Goal: Check status: Check status

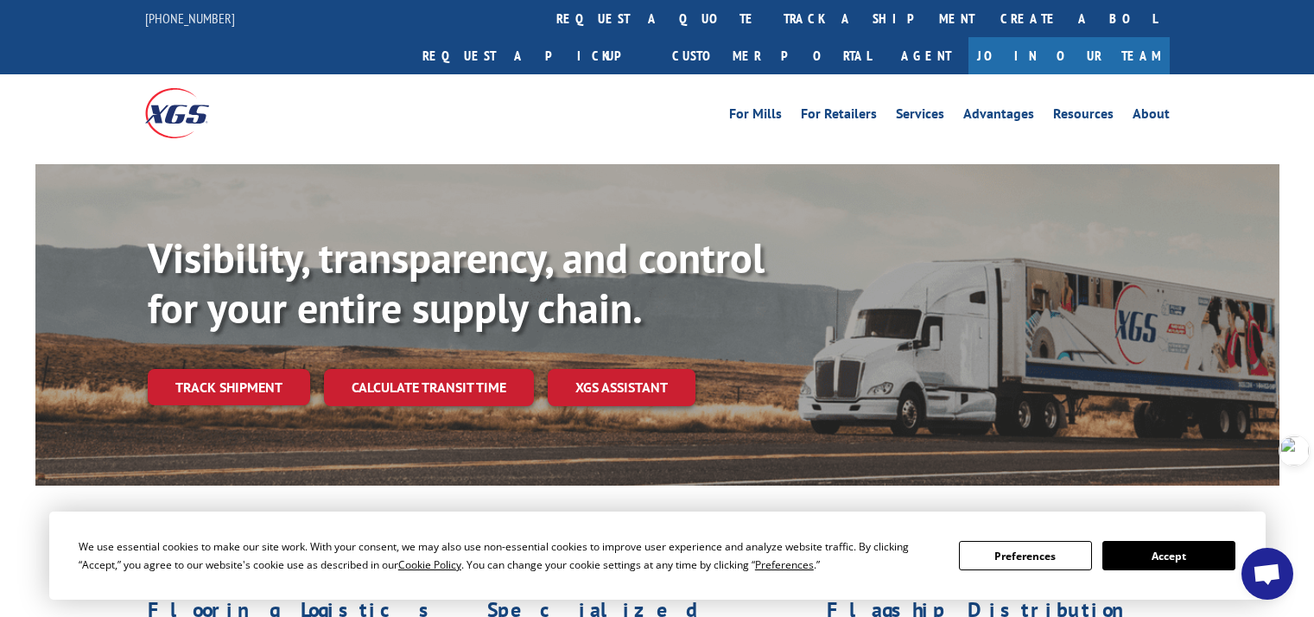
click at [249, 369] on link "Track shipment" at bounding box center [229, 387] width 162 height 36
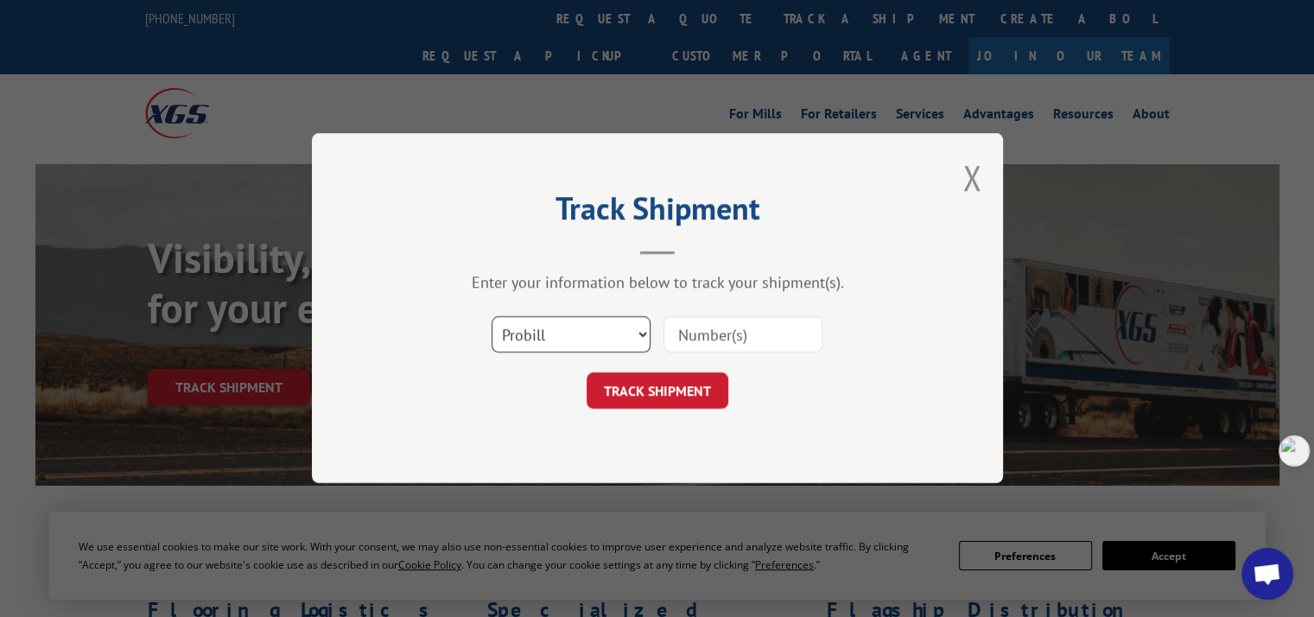
click at [537, 333] on select "Select category... Probill BOL PO" at bounding box center [571, 335] width 159 height 36
select select "po"
click at [492, 317] on select "Select category... Probill BOL PO" at bounding box center [571, 335] width 159 height 36
click at [708, 340] on input at bounding box center [742, 335] width 159 height 36
paste input "296107350"
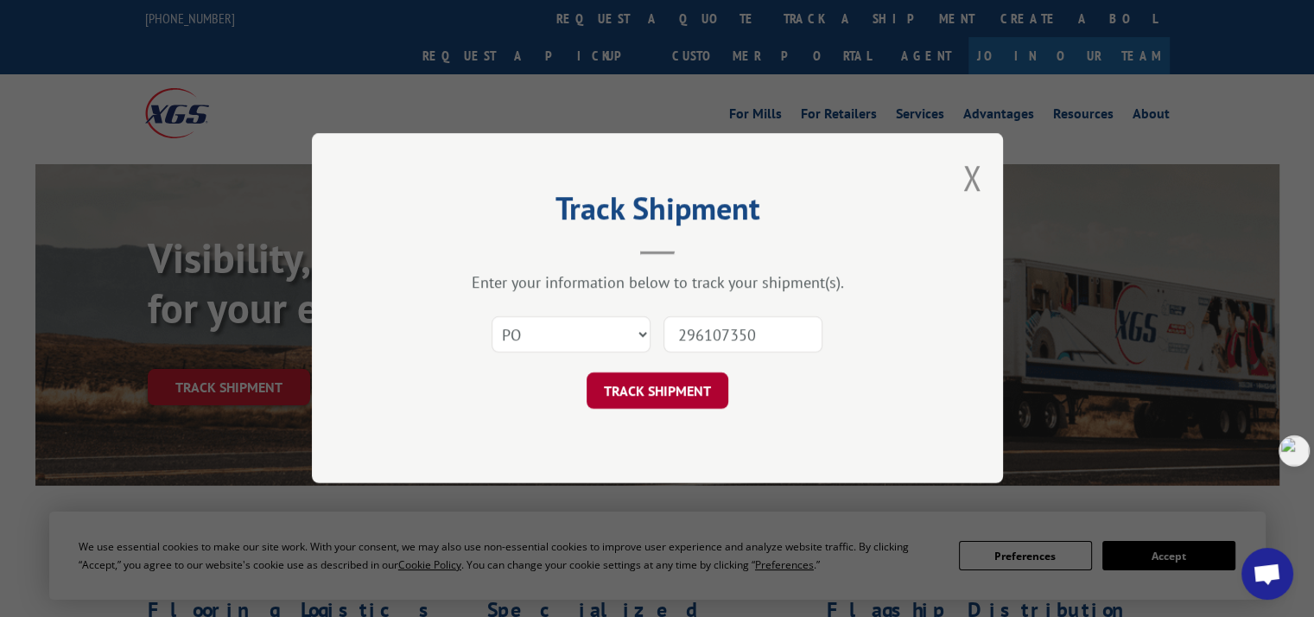
type input "296107350"
click at [684, 387] on button "TRACK SHIPMENT" at bounding box center [658, 391] width 142 height 36
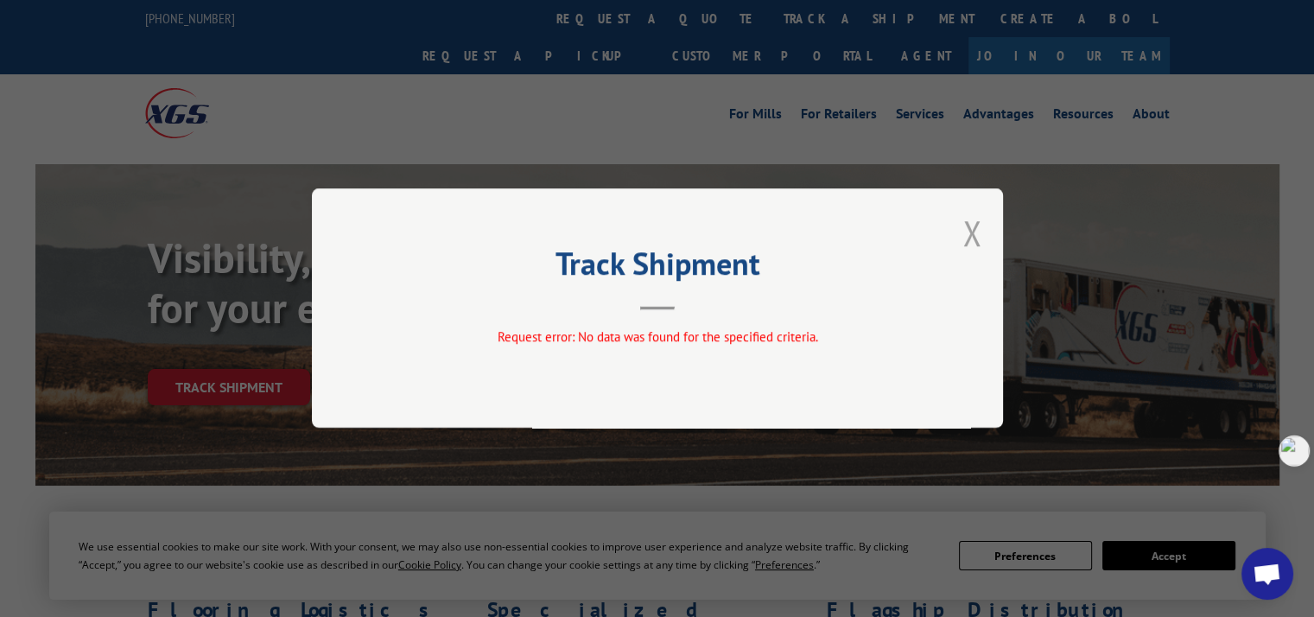
click at [967, 224] on button "Close modal" at bounding box center [971, 233] width 19 height 46
